Goal: Use online tool/utility

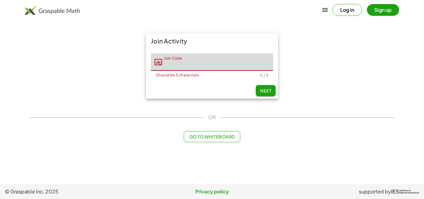
click at [213, 135] on span "Go to Whiteboard" at bounding box center [212, 137] width 46 height 6
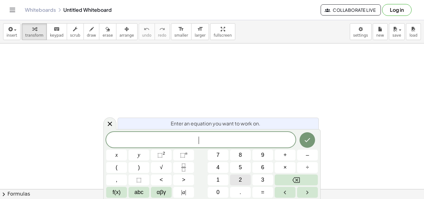
click at [236, 178] on button "2" at bounding box center [240, 180] width 21 height 11
click at [117, 189] on span "f(x)" at bounding box center [117, 192] width 8 height 8
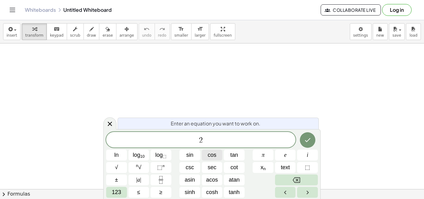
click at [214, 155] on span "cos" at bounding box center [212, 155] width 9 height 8
click at [121, 190] on span "123" at bounding box center [116, 192] width 9 height 8
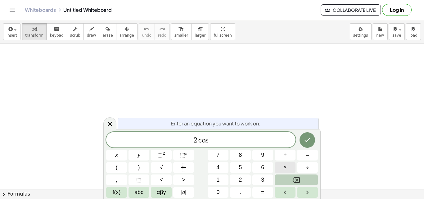
click at [284, 164] on span "×" at bounding box center [285, 167] width 3 height 8
click at [285, 168] on span "×" at bounding box center [285, 167] width 3 height 8
click at [310, 179] on button "Backspace" at bounding box center [296, 180] width 43 height 11
click at [286, 169] on span "×" at bounding box center [285, 167] width 3 height 8
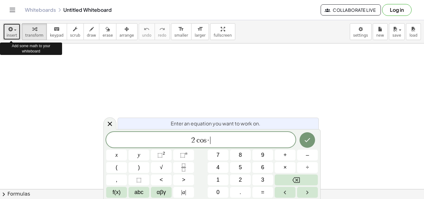
click at [14, 32] on div "button" at bounding box center [12, 28] width 11 height 7
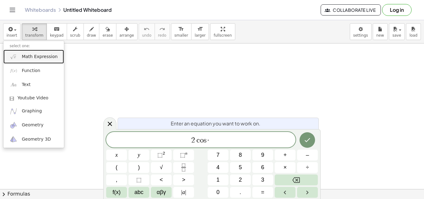
click at [30, 56] on span "Math Expression" at bounding box center [40, 57] width 36 height 6
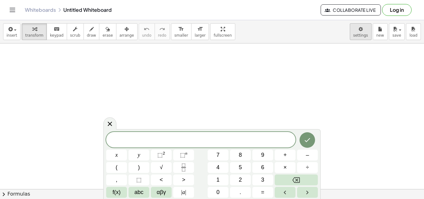
click at [363, 25] on body "Graspable Math Activities Get Started Activity Bank Assigned Work Classes White…" at bounding box center [212, 99] width 424 height 199
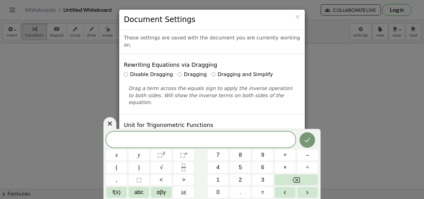
click at [203, 71] on div "Disable Dragging Dragging Dragging and Simplify" at bounding box center [212, 74] width 176 height 7
click at [212, 71] on label "Dragging and Simplify" at bounding box center [243, 74] width 62 height 7
click at [297, 19] on span "×" at bounding box center [298, 16] width 6 height 7
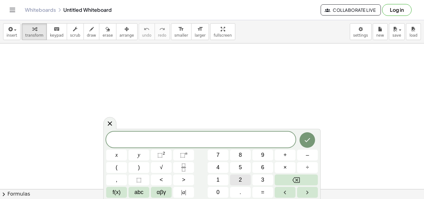
click at [243, 176] on button "2" at bounding box center [240, 180] width 21 height 11
click at [120, 197] on button "f(x)" at bounding box center [116, 192] width 21 height 11
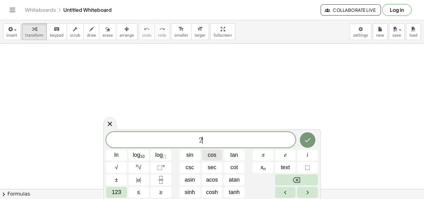
click at [220, 157] on button "cos" at bounding box center [212, 155] width 21 height 11
click at [124, 192] on button "123" at bounding box center [116, 192] width 21 height 11
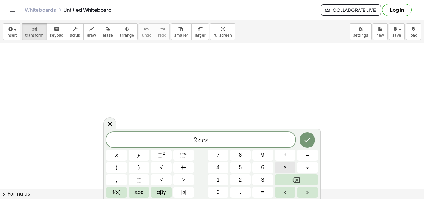
click at [287, 168] on button "×" at bounding box center [285, 167] width 21 height 11
click at [308, 177] on button "Backspace" at bounding box center [296, 180] width 43 height 11
click at [120, 152] on button "x" at bounding box center [116, 155] width 21 height 11
click at [285, 156] on span "+" at bounding box center [285, 155] width 3 height 8
click at [265, 190] on button "=" at bounding box center [263, 192] width 21 height 11
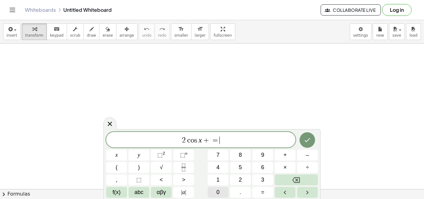
click at [222, 188] on button "0" at bounding box center [218, 192] width 21 height 11
click at [210, 141] on span "=" at bounding box center [213, 140] width 9 height 7
click at [218, 177] on span "1" at bounding box center [218, 180] width 3 height 8
click at [306, 138] on icon "Done" at bounding box center [307, 139] width 7 height 7
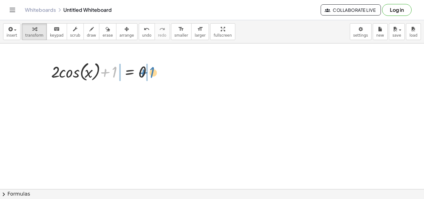
drag, startPoint x: 112, startPoint y: 75, endPoint x: 152, endPoint y: 76, distance: 39.8
click at [152, 76] on div at bounding box center [104, 72] width 112 height 24
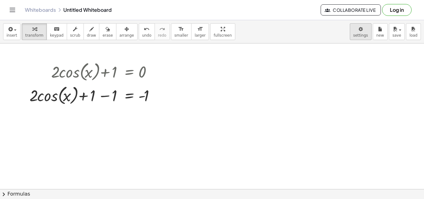
click at [372, 31] on body "Graspable Math Activities Get Started Activity Bank Assigned Work Classes White…" at bounding box center [212, 99] width 424 height 199
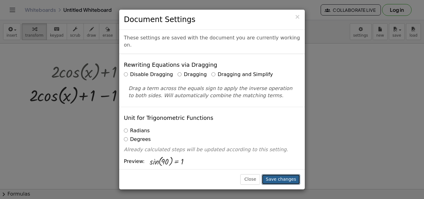
click at [282, 182] on button "Save changes" at bounding box center [281, 179] width 39 height 11
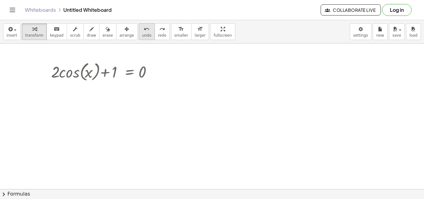
click at [144, 31] on icon "undo" at bounding box center [147, 28] width 6 height 7
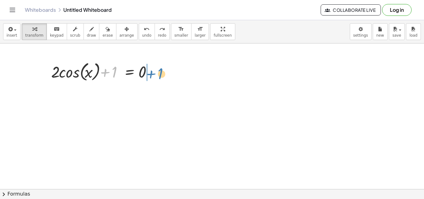
drag, startPoint x: 105, startPoint y: 73, endPoint x: 151, endPoint y: 73, distance: 46.0
click at [151, 73] on div at bounding box center [104, 72] width 112 height 24
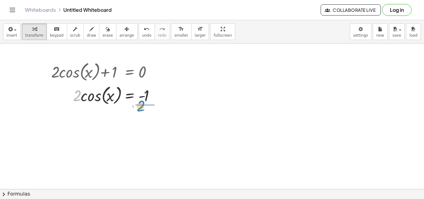
drag, startPoint x: 76, startPoint y: 93, endPoint x: 140, endPoint y: 104, distance: 65.2
click at [140, 104] on div at bounding box center [106, 95] width 117 height 24
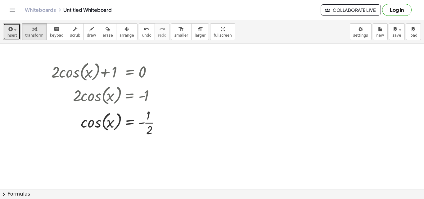
click at [13, 29] on span "button" at bounding box center [13, 30] width 1 height 4
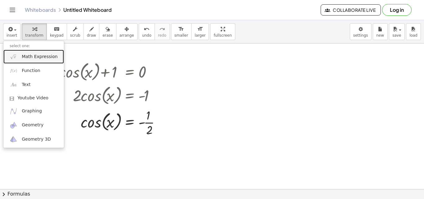
click at [40, 58] on span "Math Expression" at bounding box center [40, 57] width 36 height 6
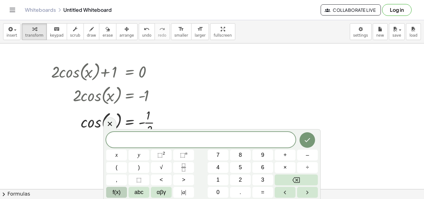
click at [121, 192] on button "f(x)" at bounding box center [116, 192] width 21 height 11
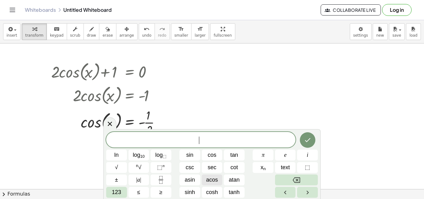
click at [217, 179] on span "acos" at bounding box center [212, 180] width 12 height 8
click at [164, 175] on button "Fraction" at bounding box center [161, 180] width 21 height 11
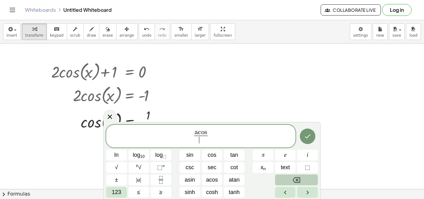
click at [299, 179] on icon "Backspace" at bounding box center [296, 179] width 7 height 7
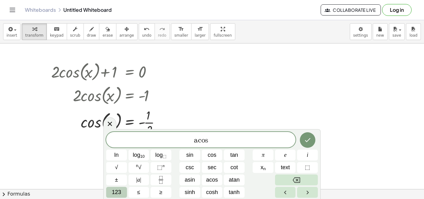
click at [116, 196] on span "123" at bounding box center [116, 192] width 9 height 8
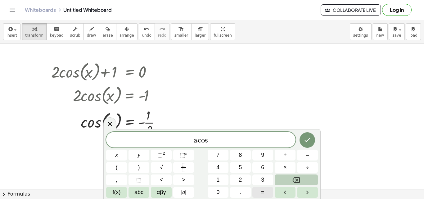
click at [263, 193] on span "=" at bounding box center [262, 192] width 3 height 8
click at [183, 169] on icon "Fraction" at bounding box center [184, 168] width 8 height 8
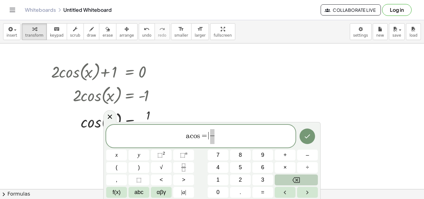
click at [209, 135] on span "a c o s = ​ ​" at bounding box center [200, 137] width 189 height 16
click at [307, 157] on span "–" at bounding box center [307, 155] width 3 height 8
click at [217, 133] on span "​" at bounding box center [215, 132] width 4 height 7
click at [218, 176] on span "1" at bounding box center [218, 180] width 3 height 8
click at [217, 141] on span "​" at bounding box center [215, 140] width 5 height 8
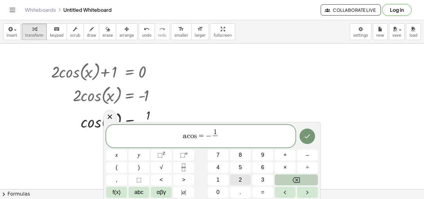
click at [240, 178] on span "2" at bounding box center [240, 180] width 3 height 8
click at [127, 150] on div at bounding box center [116, 155] width 21 height 11
click at [308, 135] on icon "Done" at bounding box center [307, 136] width 7 height 7
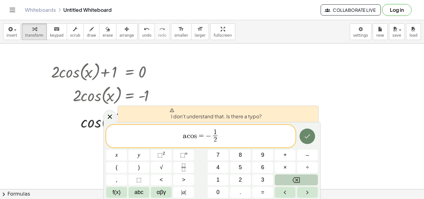
click at [308, 135] on icon "Done" at bounding box center [307, 136] width 7 height 7
click at [196, 137] on var "s" at bounding box center [195, 135] width 3 height 7
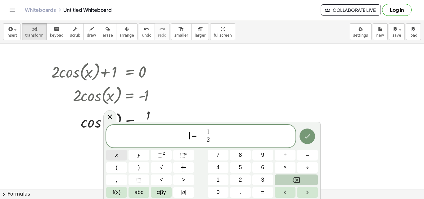
click at [116, 157] on span "x" at bounding box center [117, 155] width 2 height 8
click at [199, 135] on span "=" at bounding box center [196, 135] width 9 height 7
click at [113, 193] on span "f(x)" at bounding box center [117, 192] width 8 height 8
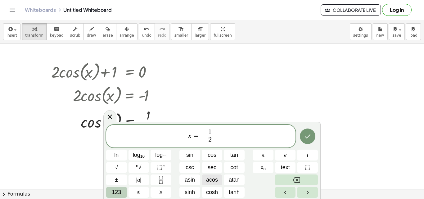
click at [216, 177] on span "acos" at bounding box center [212, 180] width 12 height 8
click at [306, 139] on icon "Done" at bounding box center [307, 136] width 7 height 7
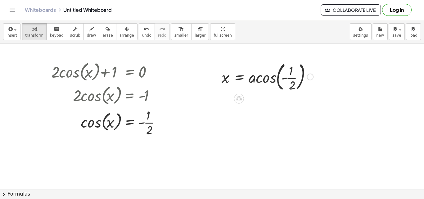
click at [293, 78] on div at bounding box center [268, 77] width 98 height 34
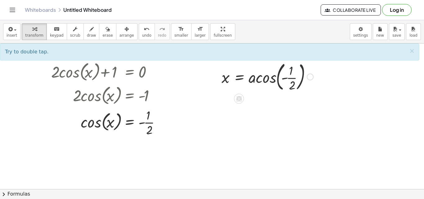
click at [258, 75] on div at bounding box center [268, 77] width 98 height 34
